Goal: Task Accomplishment & Management: Manage account settings

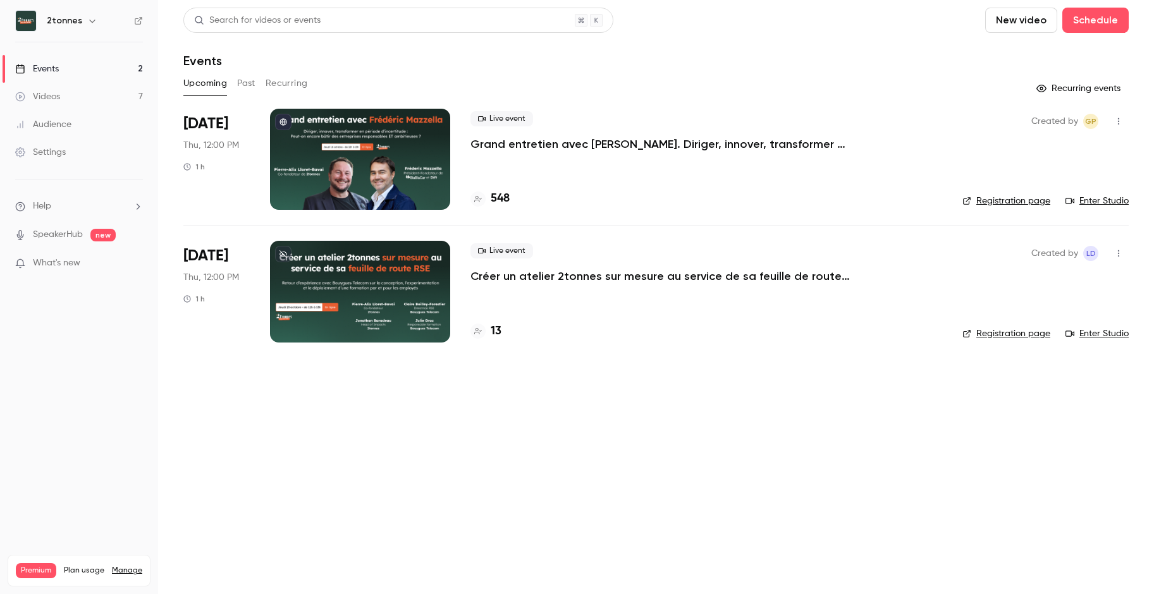
click at [520, 453] on main "Search for videos or events New video Schedule Events Upcoming Past Recurring R…" at bounding box center [656, 297] width 996 height 594
click at [523, 145] on p "Grand entretien avec [PERSON_NAME]. Diriger, innover, transformer en période d’…" at bounding box center [660, 144] width 379 height 15
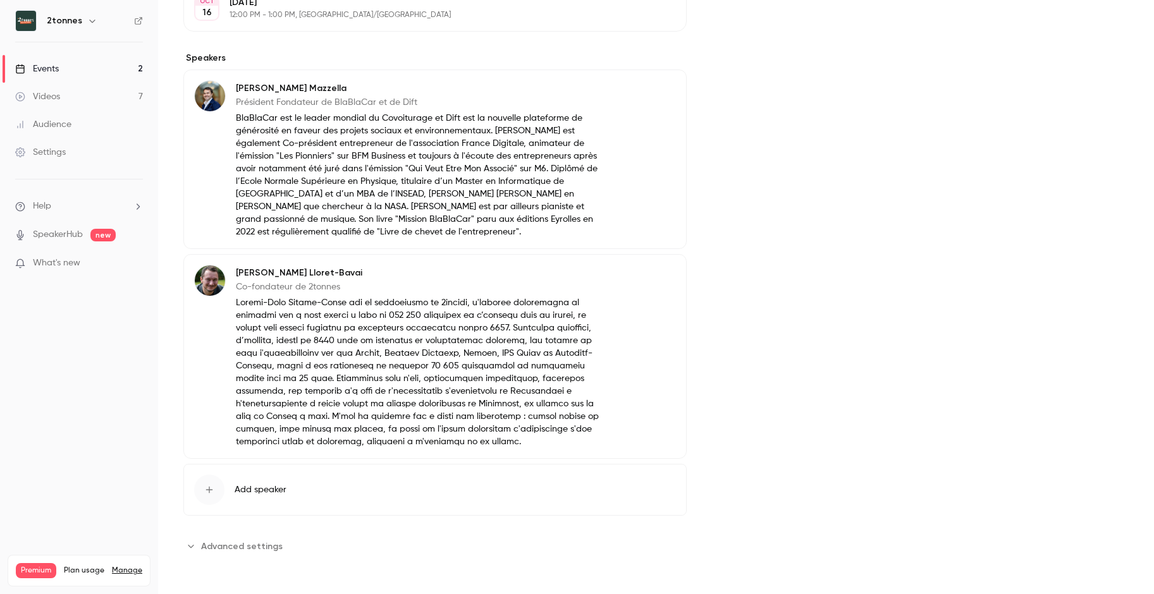
scroll to position [23, 0]
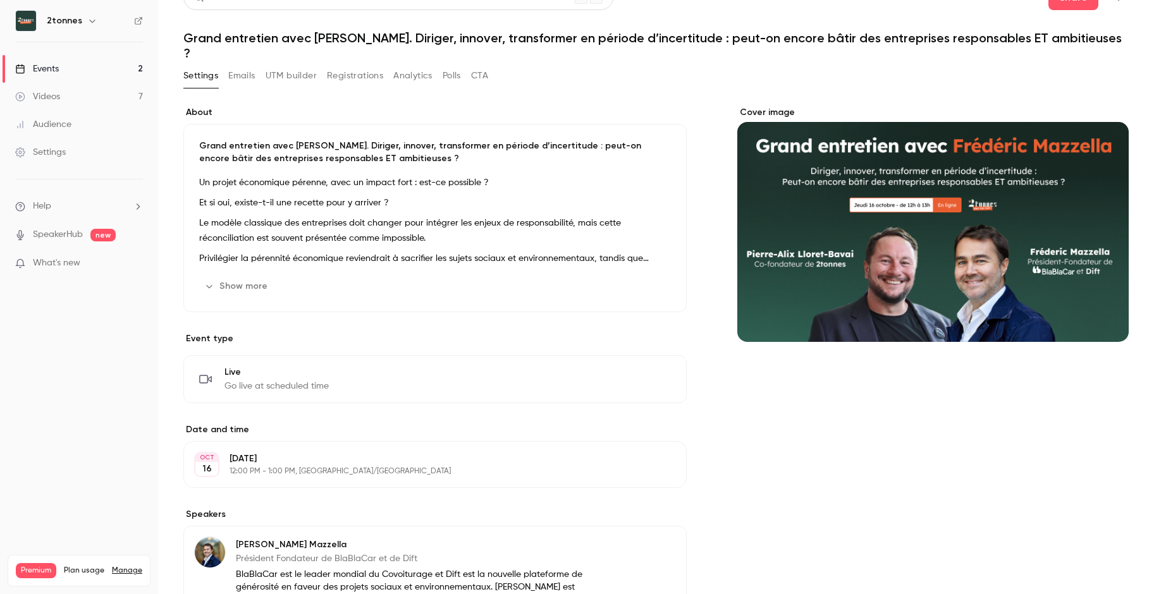
click at [332, 81] on button "Registrations" at bounding box center [355, 76] width 56 height 20
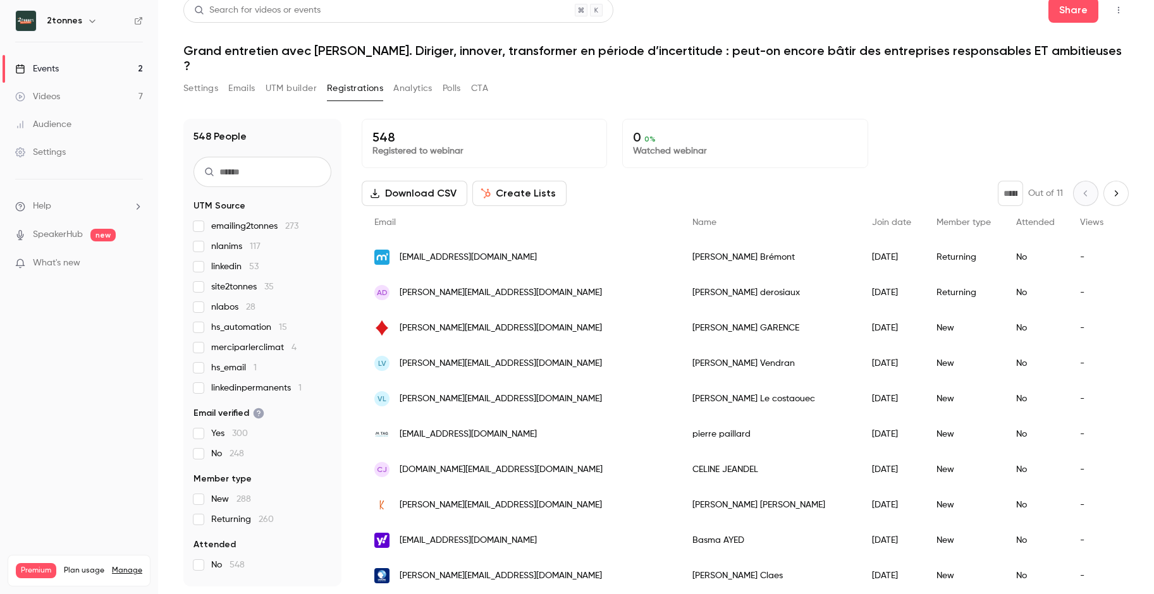
click at [1109, 192] on icon "Next page" at bounding box center [1116, 193] width 14 height 10
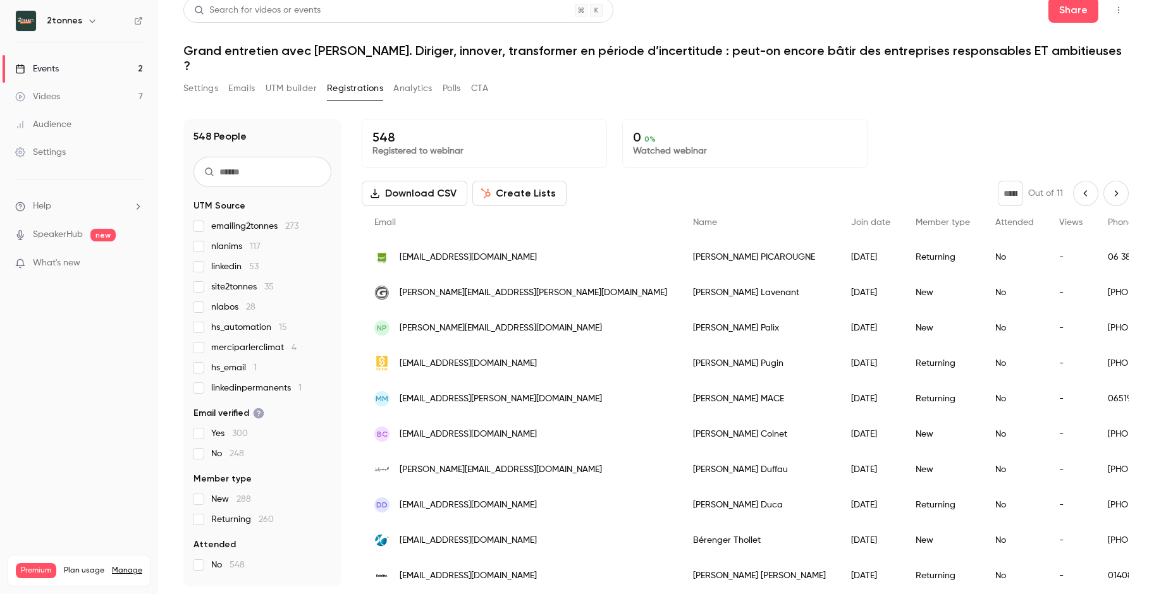
click at [1074, 193] on button "Previous page" at bounding box center [1085, 193] width 25 height 25
type input "*"
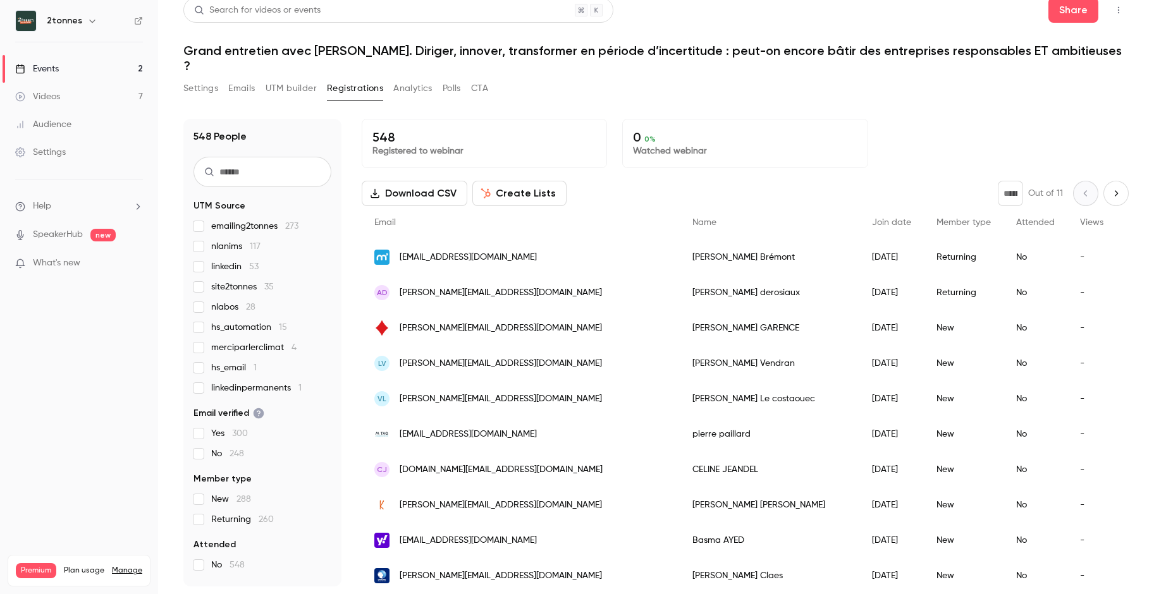
click at [593, 92] on div "Settings Emails UTM builder Registrations Analytics Polls CTA" at bounding box center [655, 90] width 945 height 25
